Goal: Check status

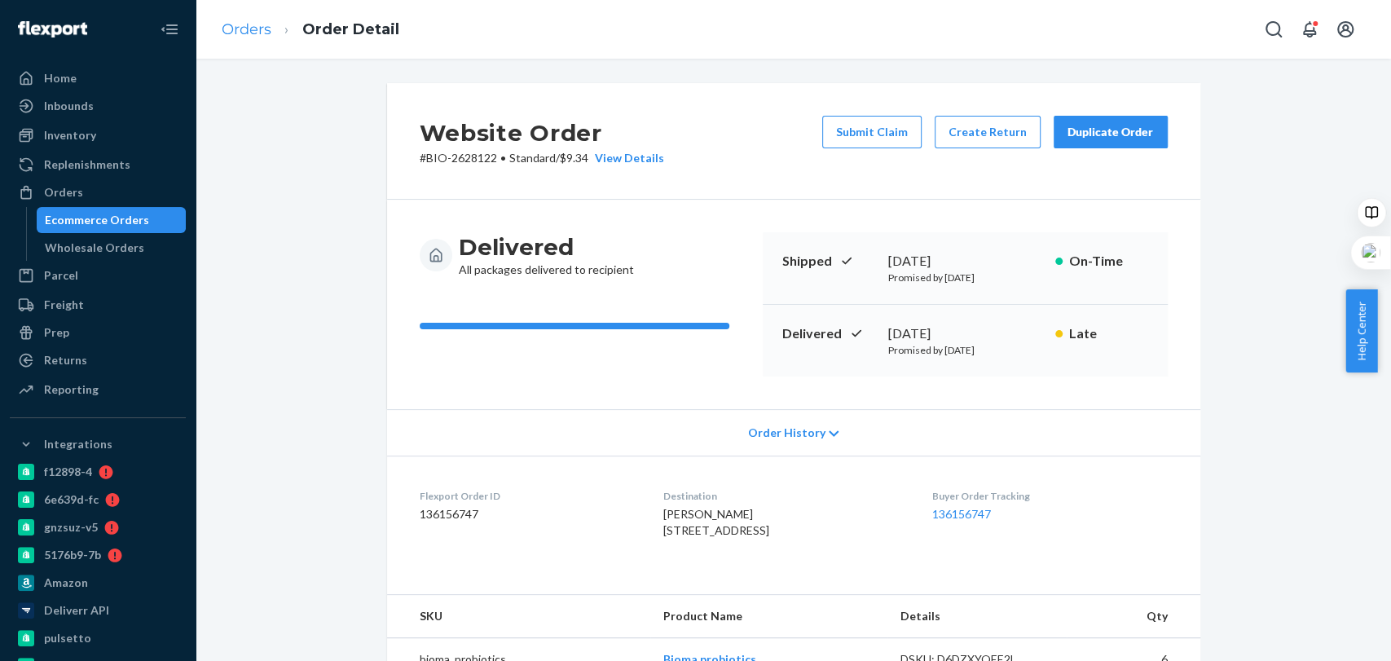
scroll to position [231, 0]
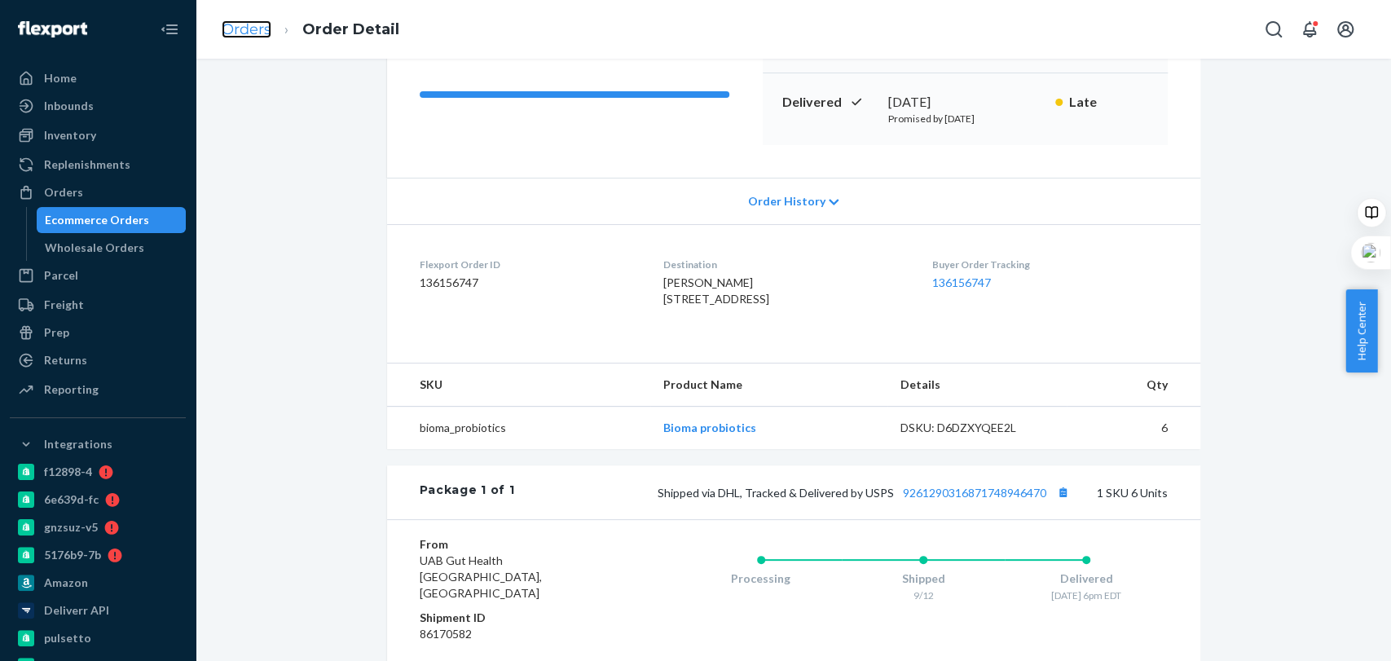
click at [252, 36] on link "Orders" at bounding box center [247, 29] width 50 height 18
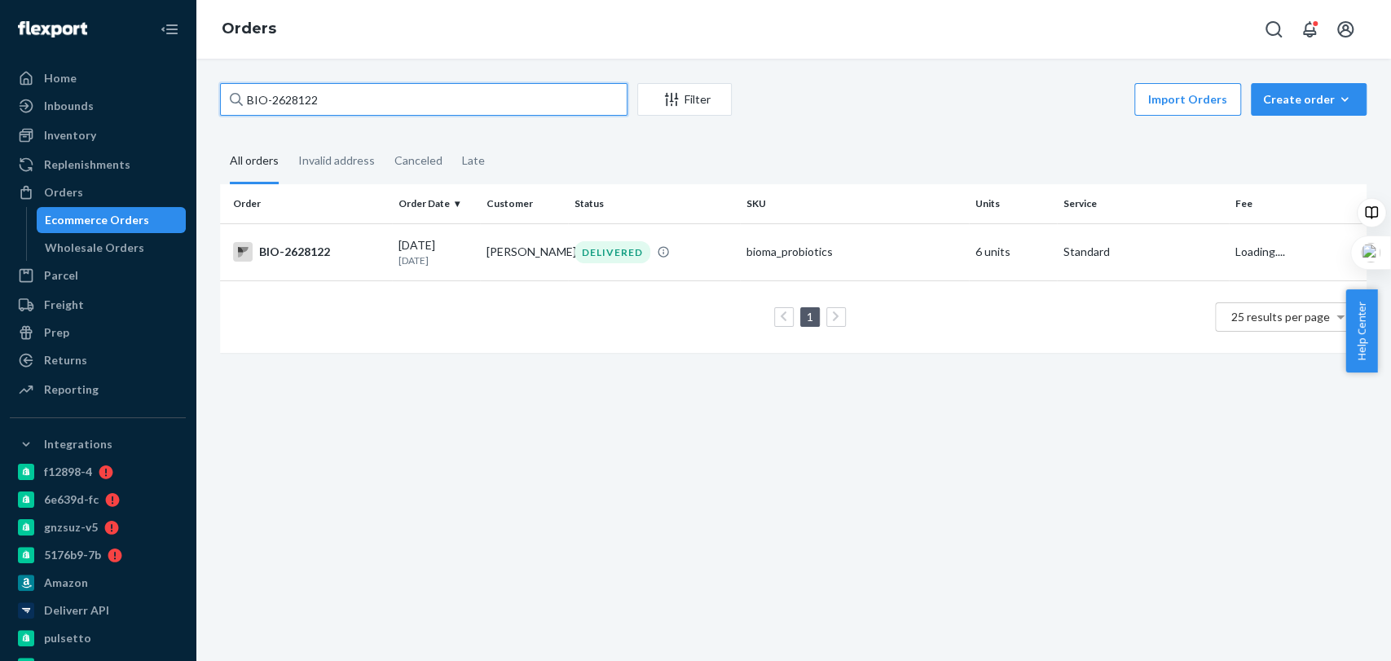
click at [344, 112] on input "BIO-2628122" at bounding box center [423, 99] width 407 height 33
paste input "57200"
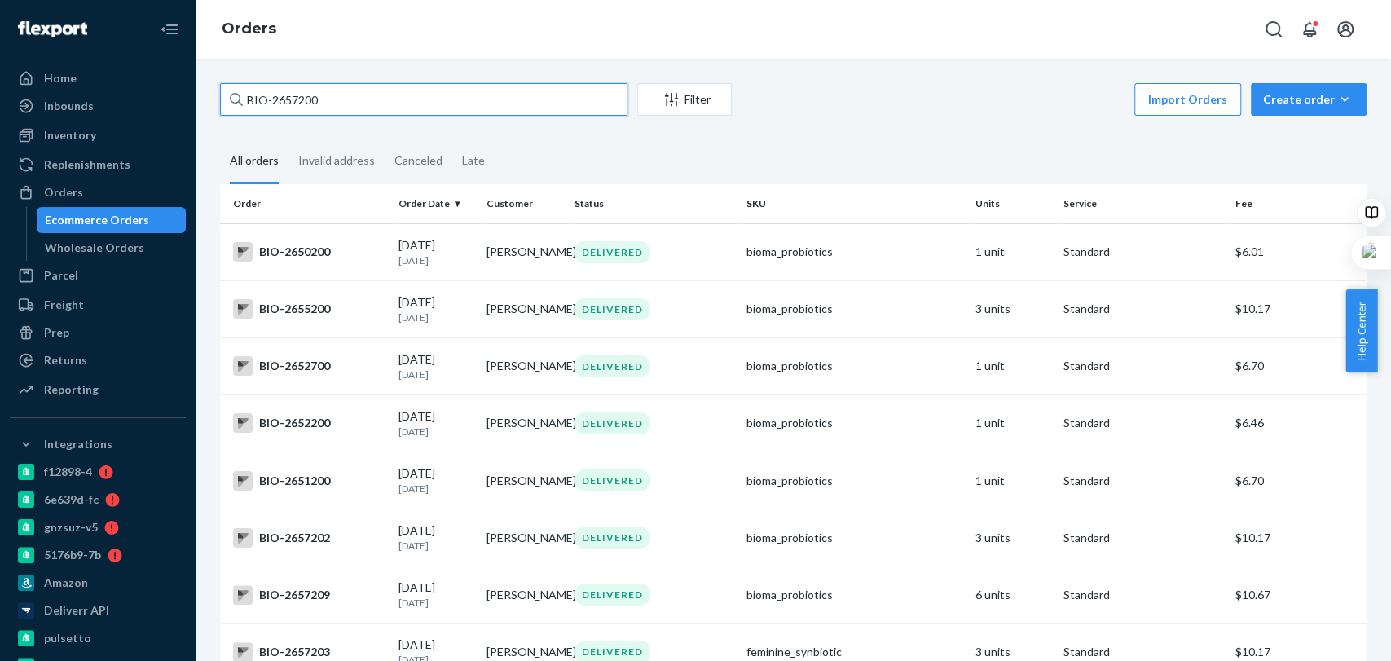
click at [274, 99] on input "BIO-2657200" at bounding box center [423, 99] width 407 height 33
click at [381, 108] on input "BIO- 2657200" at bounding box center [423, 99] width 407 height 33
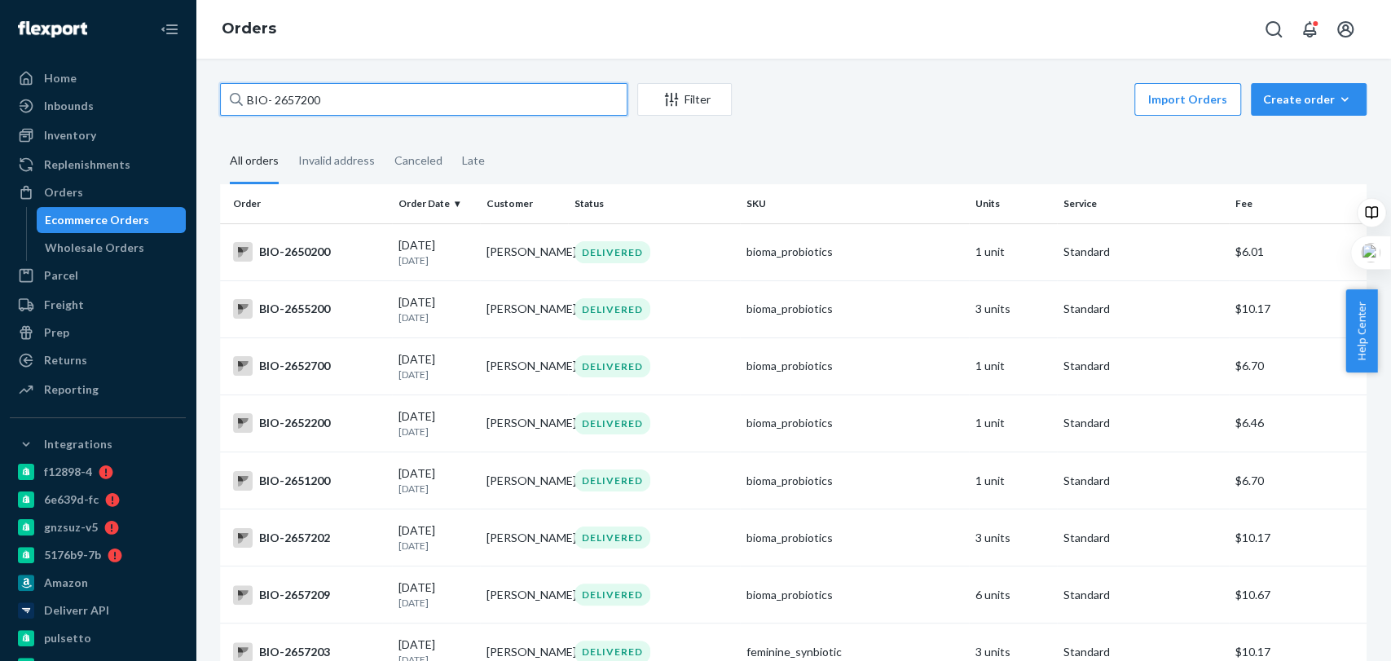
click at [381, 108] on input "BIO- 2657200" at bounding box center [423, 99] width 407 height 33
paste input "[PERSON_NAME]"
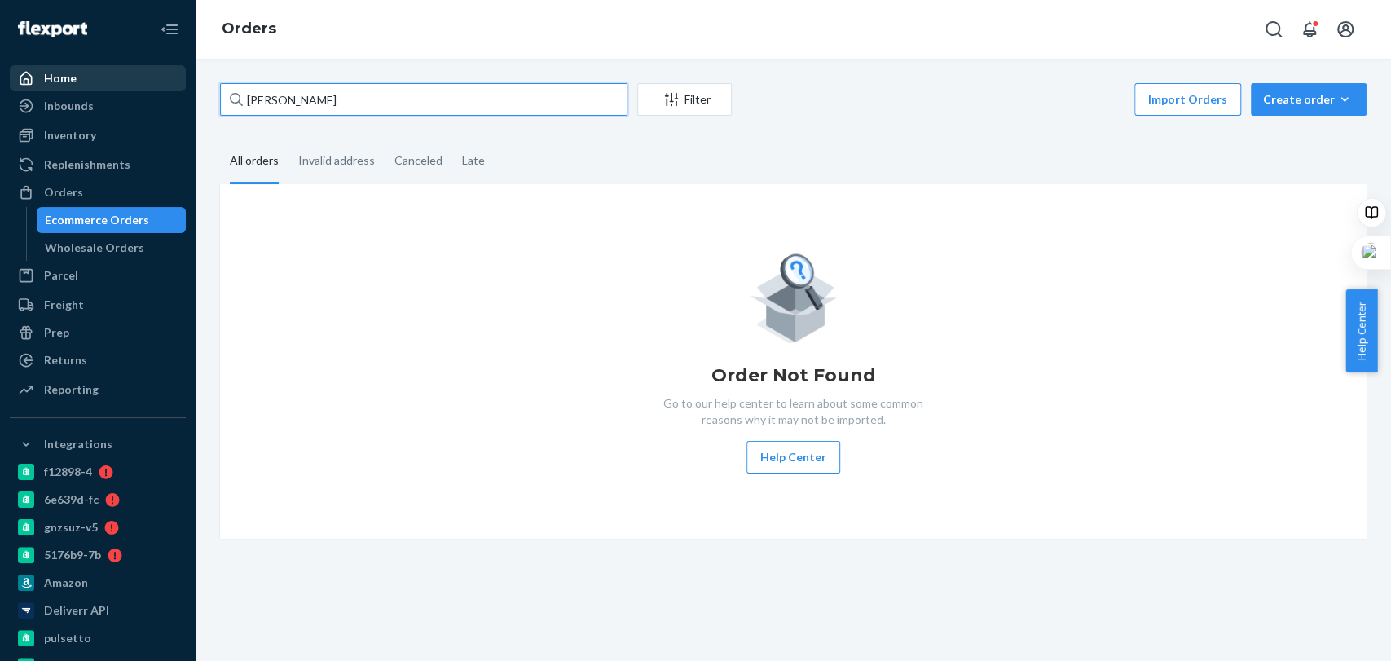
drag, startPoint x: 329, startPoint y: 90, endPoint x: 158, endPoint y: 90, distance: 171.1
click at [158, 90] on div "Home Inbounds Shipping Plans Problems Inventory Products Branded Packaging Repl…" at bounding box center [695, 330] width 1391 height 661
paste input "2657200"
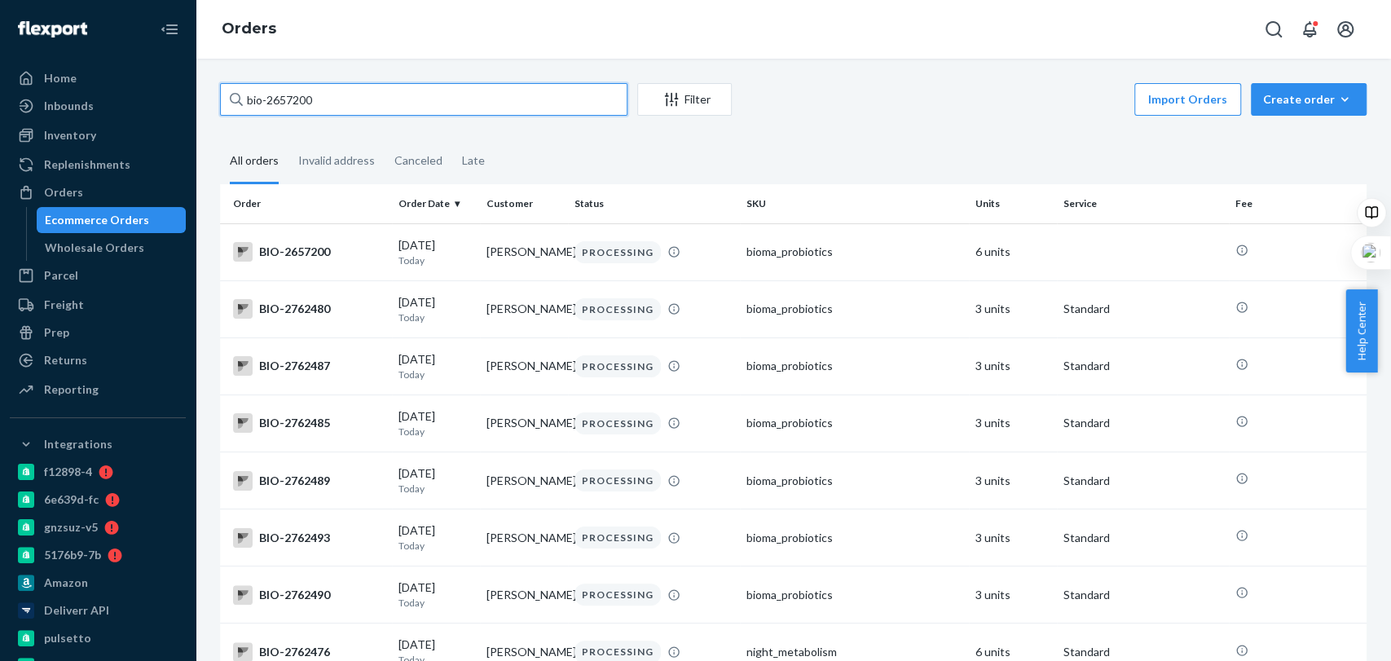
type input "bio-2657200"
click at [786, 275] on td "bioma_probiotics" at bounding box center [854, 251] width 229 height 57
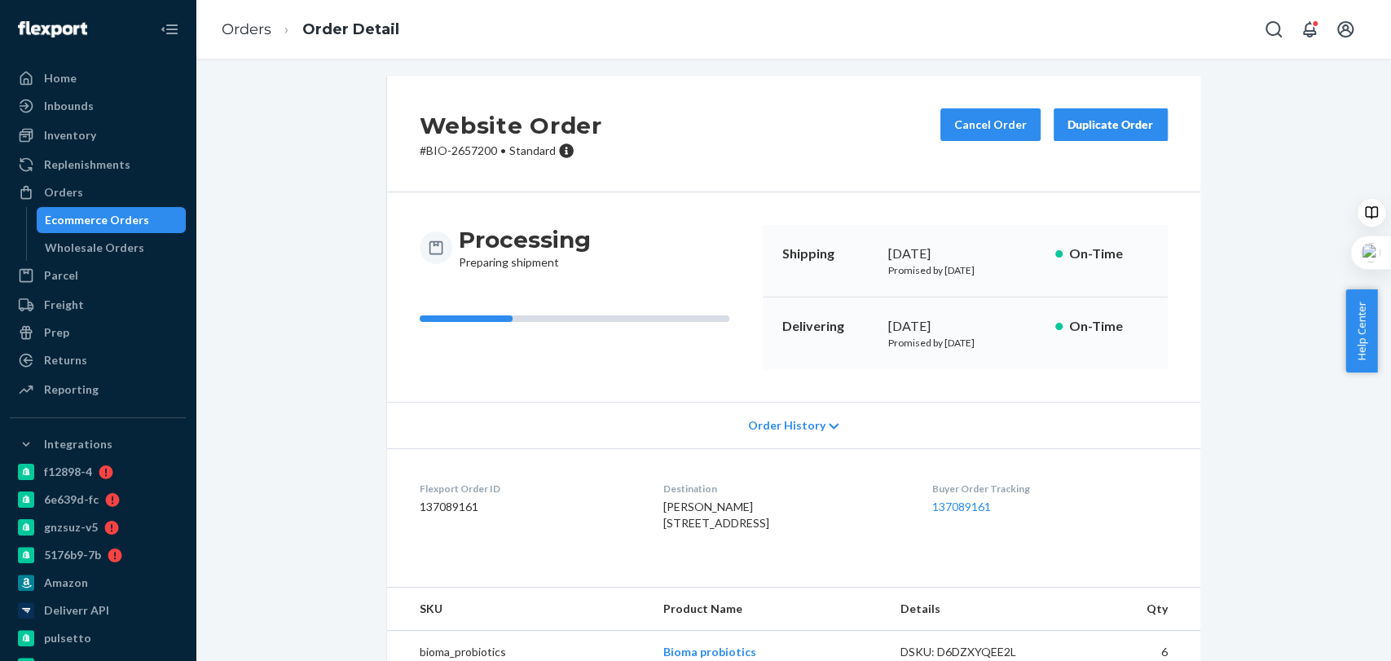
scroll to position [8, 0]
click at [267, 21] on link "Orders" at bounding box center [247, 29] width 50 height 18
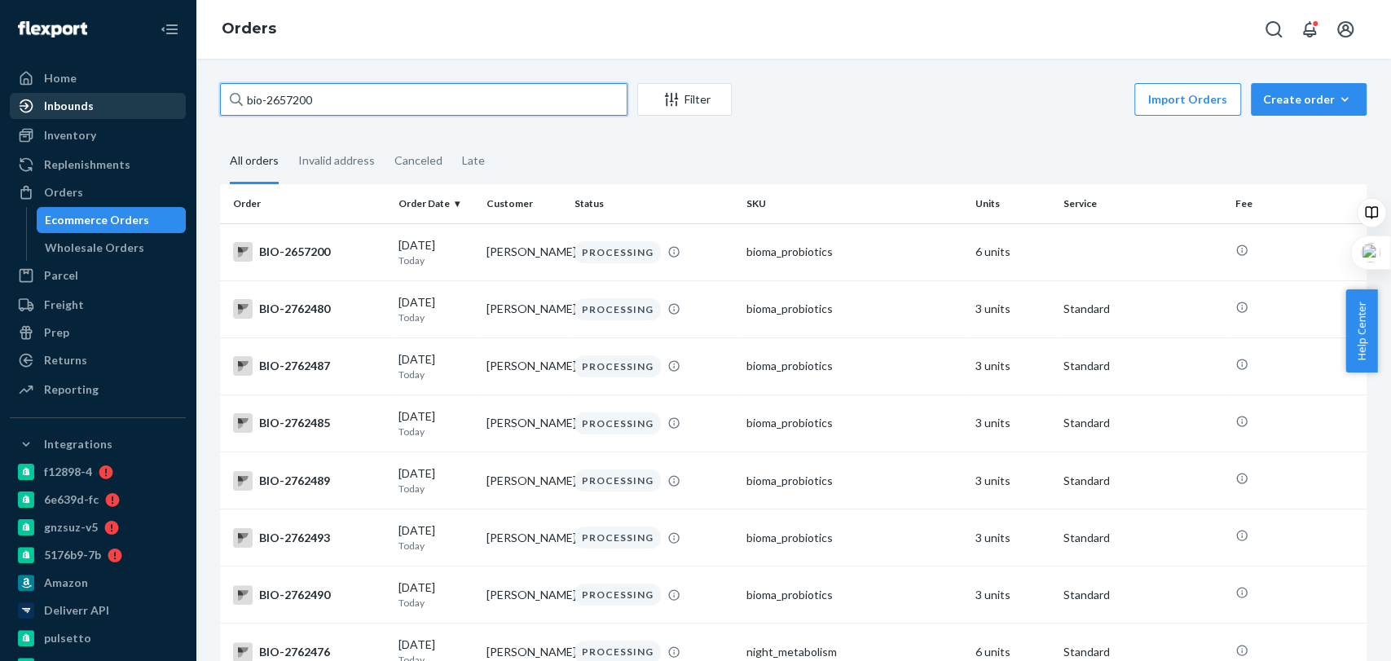
drag, startPoint x: 368, startPoint y: 98, endPoint x: 165, endPoint y: 115, distance: 204.5
click at [165, 115] on div "Home Inbounds Shipping Plans Problems Inventory Products Branded Packaging Repl…" at bounding box center [695, 330] width 1391 height 661
paste input "[PERSON_NAME]"
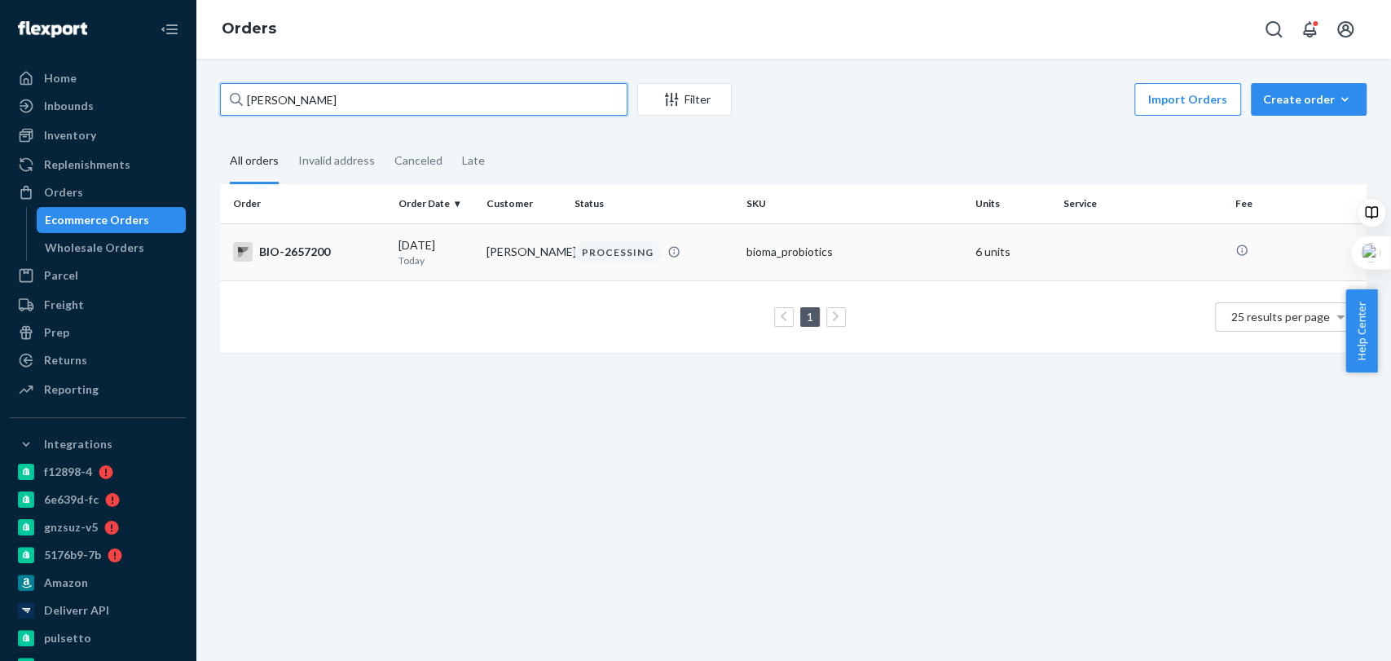
type input "[PERSON_NAME]"
click at [840, 258] on div "bioma_probiotics" at bounding box center [855, 252] width 216 height 16
